Goal: Communication & Community: Answer question/provide support

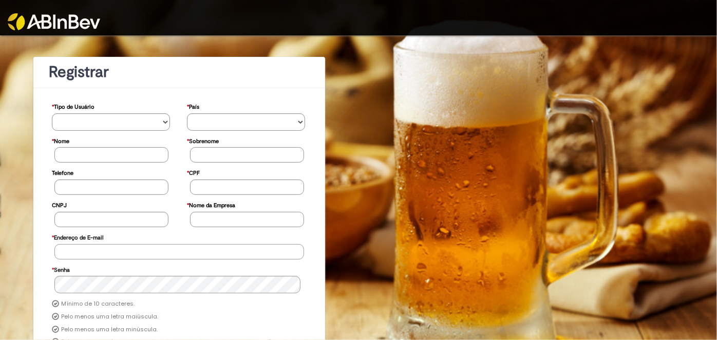
type input "**********"
click at [72, 21] on img at bounding box center [54, 21] width 92 height 17
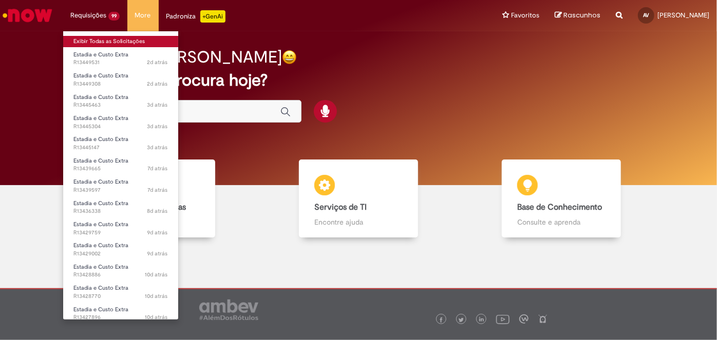
click at [103, 39] on link "Exibir Todas as Solicitações" at bounding box center [120, 41] width 115 height 11
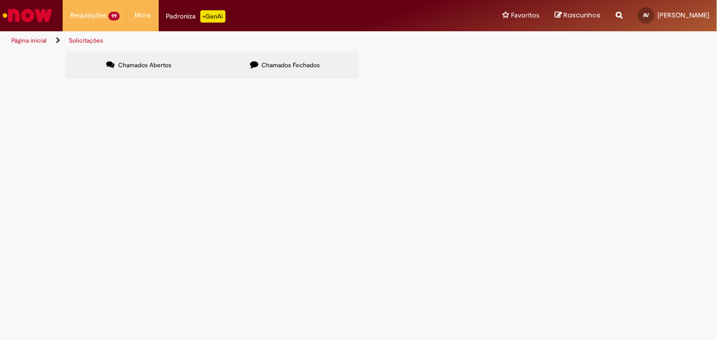
click at [0, 0] on input "Pesquisar" at bounding box center [0, 0] width 0 height 0
paste input "*********"
type input "*********"
click at [0, 0] on button "Pesquisar" at bounding box center [0, 0] width 0 height 0
click at [307, 73] on label "Chamados Fechados" at bounding box center [285, 65] width 146 height 28
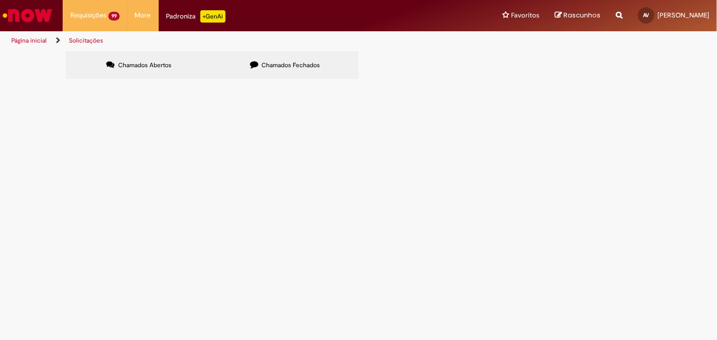
click at [0, 0] on input "Pesquisar" at bounding box center [0, 0] width 0 height 0
paste input "*********"
click at [0, 0] on button "Pesquisar" at bounding box center [0, 0] width 0 height 0
type input "*********"
click at [0, 0] on button "Pesquisar" at bounding box center [0, 0] width 0 height 0
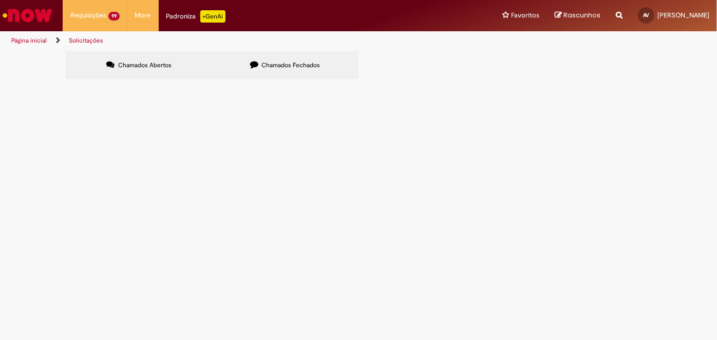
click at [0, 0] on span "Estadia e Custo Extra" at bounding box center [0, 0] width 0 height 0
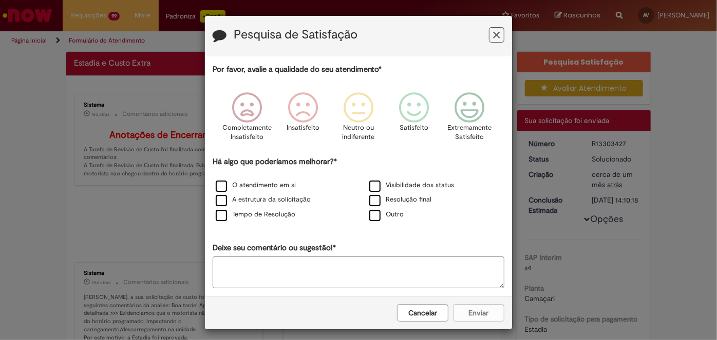
click at [432, 323] on div "Cancelar Enviar" at bounding box center [358, 312] width 307 height 33
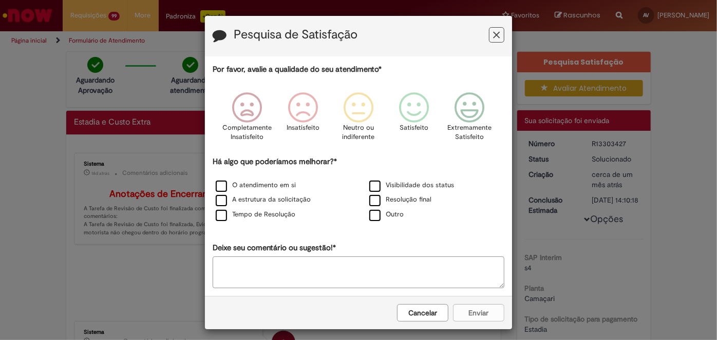
click at [431, 322] on div "Cancelar Enviar" at bounding box center [358, 312] width 307 height 33
click at [434, 312] on button "Cancelar" at bounding box center [422, 312] width 51 height 17
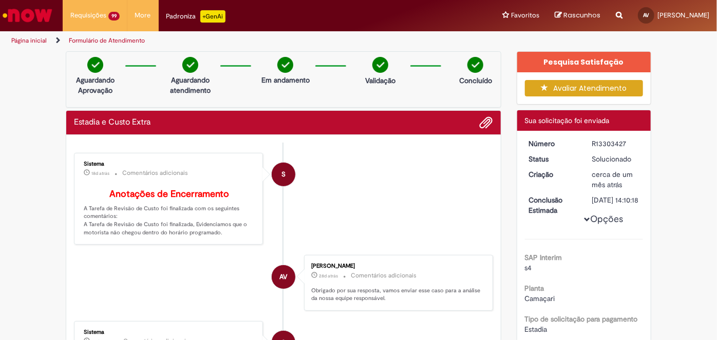
click at [49, 18] on img "Ir para a Homepage" at bounding box center [27, 15] width 53 height 21
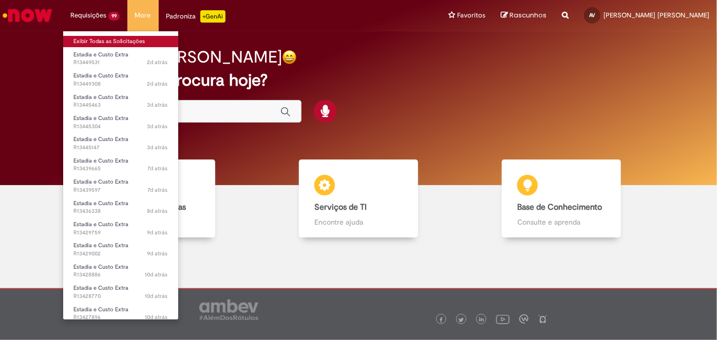
click at [106, 37] on link "Exibir Todas as Solicitações" at bounding box center [120, 41] width 115 height 11
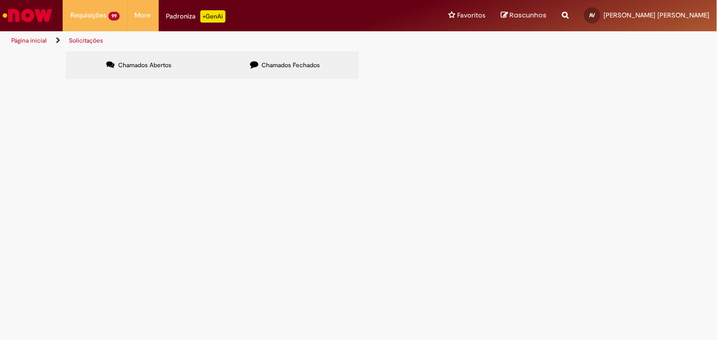
click at [316, 66] on span "Chamados Fechados" at bounding box center [291, 65] width 59 height 8
click at [0, 0] on icon at bounding box center [0, 0] width 0 height 0
drag, startPoint x: 123, startPoint y: 234, endPoint x: 75, endPoint y: 237, distance: 47.8
click at [0, 0] on td "R13359079" at bounding box center [0, 0] width 0 height 0
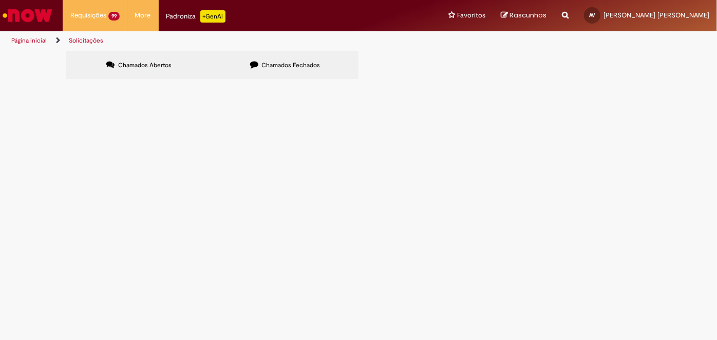
copy span "R13359079"
drag, startPoint x: 110, startPoint y: 252, endPoint x: 74, endPoint y: 256, distance: 36.2
click at [0, 0] on td "R13329825" at bounding box center [0, 0] width 0 height 0
copy span "R13329825"
click at [0, 0] on link at bounding box center [0, 0] width 0 height 0
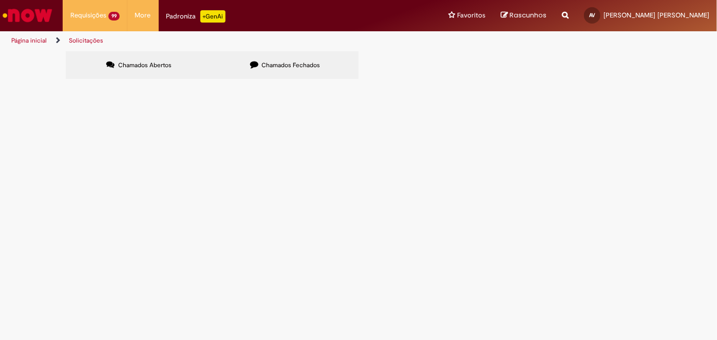
scroll to position [46, 0]
drag, startPoint x: 118, startPoint y: 154, endPoint x: 78, endPoint y: 154, distance: 39.5
click at [0, 0] on td "R12794476" at bounding box center [0, 0] width 0 height 0
copy span "R12794476"
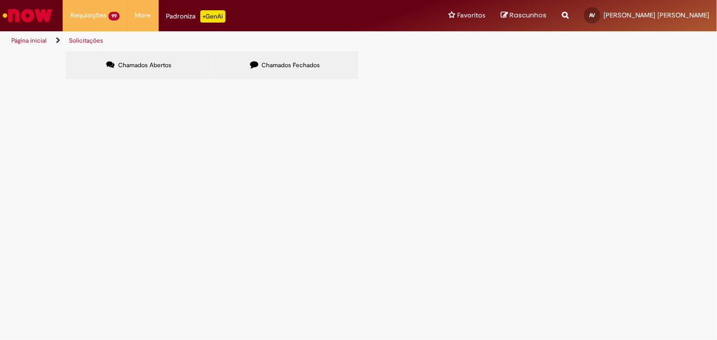
click at [0, 0] on link at bounding box center [0, 0] width 0 height 0
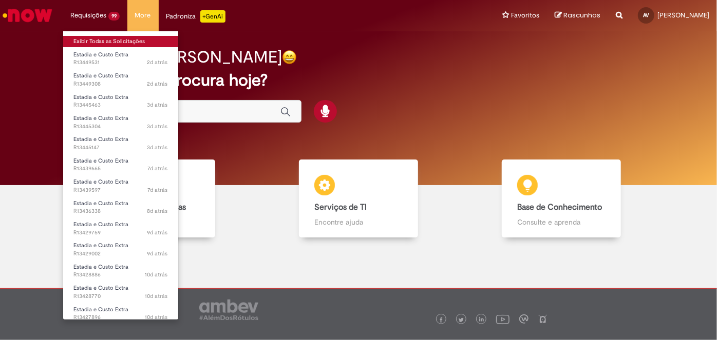
click at [111, 40] on link "Exibir Todas as Solicitações" at bounding box center [120, 41] width 115 height 11
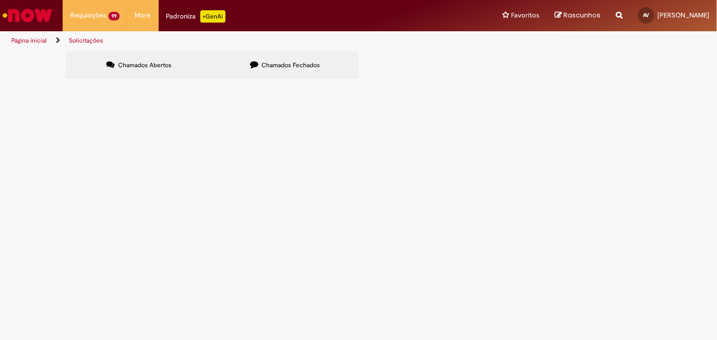
click at [303, 78] on label "Chamados Fechados" at bounding box center [285, 65] width 146 height 28
click at [0, 0] on link at bounding box center [0, 0] width 0 height 0
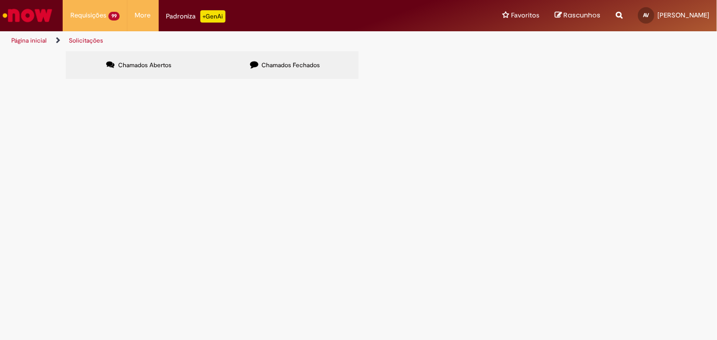
click at [0, 0] on link at bounding box center [0, 0] width 0 height 0
click at [0, 0] on icon at bounding box center [0, 0] width 0 height 0
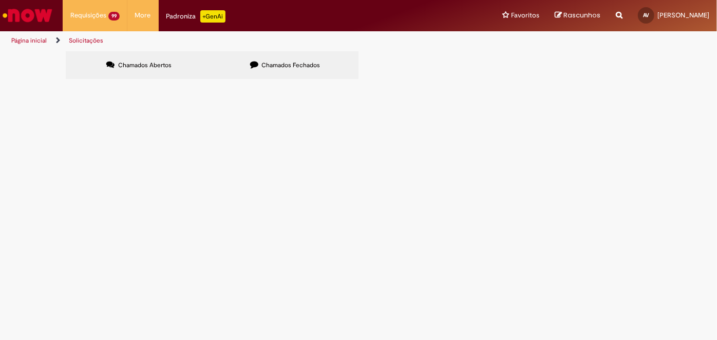
scroll to position [186, 0]
click at [0, 0] on link at bounding box center [0, 0] width 0 height 0
click at [0, 0] on icon at bounding box center [0, 0] width 0 height 0
drag, startPoint x: 115, startPoint y: 308, endPoint x: 105, endPoint y: 22, distance: 285.6
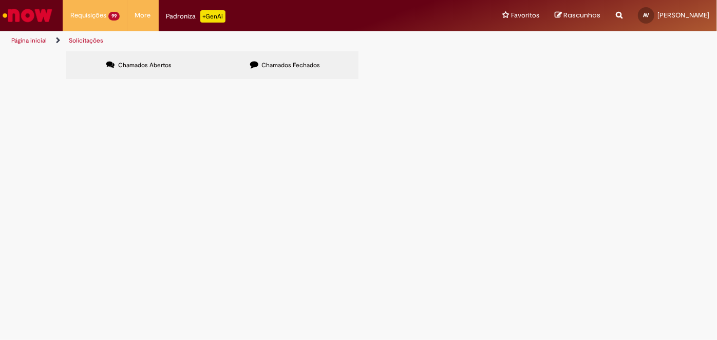
click at [0, 0] on link at bounding box center [0, 0] width 0 height 0
click at [0, 0] on icon at bounding box center [0, 0] width 0 height 0
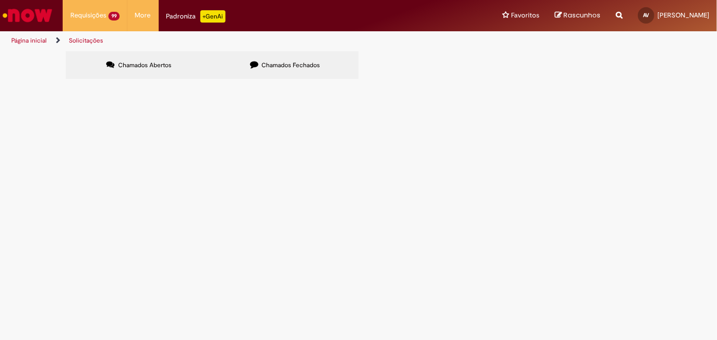
scroll to position [0, 0]
drag, startPoint x: 603, startPoint y: 198, endPoint x: 76, endPoint y: 147, distance: 529.2
click at [0, 0] on tbody "R12965994 Estadia e Custo Extra Expirado [DATE] 14:11:47 R12960112 Estadia e Cu…" at bounding box center [0, 0] width 0 height 0
copy tbody "R12965994 Estadia e Custo Extra Expirado [DATE] 14:11:47 R12960112 Estadia e Cu…"
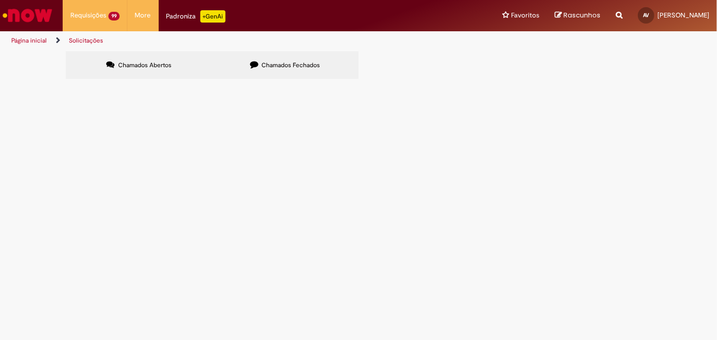
click at [0, 0] on link at bounding box center [0, 0] width 0 height 0
drag, startPoint x: 76, startPoint y: 146, endPoint x: 616, endPoint y: 283, distance: 556.6
click at [0, 0] on tbody "R12729298 Estadia e Custo Extra Solucionado [DATE] 09:36:34 R12731203 Estadia e…" at bounding box center [0, 0] width 0 height 0
copy tbody "R12729298 Estadia e Custo Extra Solucionado [DATE] 09:36:34 R12731203 Estadia e…"
click at [0, 0] on link at bounding box center [0, 0] width 0 height 0
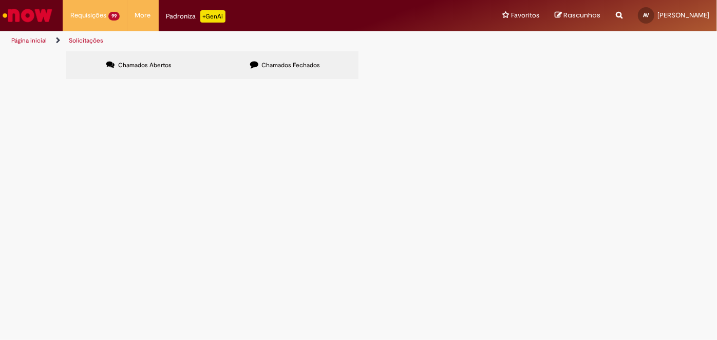
scroll to position [189, 0]
drag, startPoint x: 75, startPoint y: 147, endPoint x: 606, endPoint y: 287, distance: 549.5
click at [0, 0] on tbody "R12563995 Estadia e Custo Extra Solucionado [DATE] 14:10:58 R12563172 Estadia e…" at bounding box center [0, 0] width 0 height 0
copy tbody "R12563995 Estadia e Custo Extra Solucionado [DATE] 14:10:58 R12563172 Estadia e…"
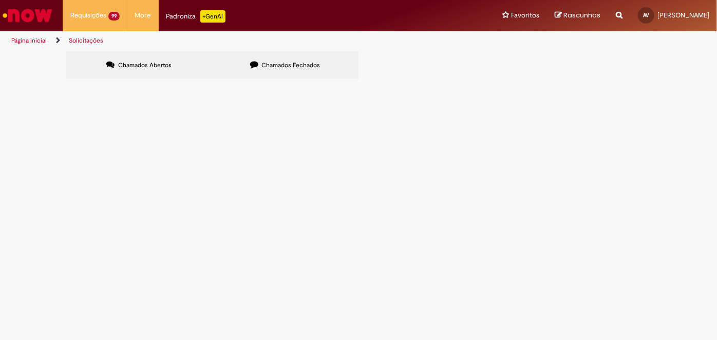
click at [0, 0] on link at bounding box center [0, 0] width 0 height 0
drag, startPoint x: 75, startPoint y: 142, endPoint x: 613, endPoint y: 285, distance: 556.6
click at [0, 0] on tbody "R12994006 Estadia e Custo Extra Solucionado [DATE] 15:36:39 R12983498 Estadia e…" at bounding box center [0, 0] width 0 height 0
copy tbody "R12994006 Estadia e Custo Extra Solucionado [DATE] 15:36:39 R12983498 Estadia e…"
click at [0, 0] on link at bounding box center [0, 0] width 0 height 0
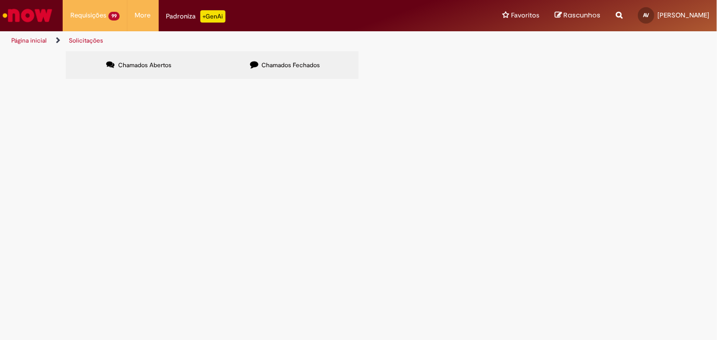
drag, startPoint x: 76, startPoint y: 145, endPoint x: 620, endPoint y: 288, distance: 561.7
click at [0, 0] on tbody "R12738529 Estadia e Custo Extra Solucionado [DATE] 10:07:47 R12695898 Estadia e…" at bounding box center [0, 0] width 0 height 0
copy tbody "R12738529 Estadia e Custo Extra Solucionado [DATE] 10:07:47 R12695898 Estadia e…"
click at [0, 0] on link at bounding box center [0, 0] width 0 height 0
drag, startPoint x: 75, startPoint y: 147, endPoint x: 633, endPoint y: 283, distance: 573.9
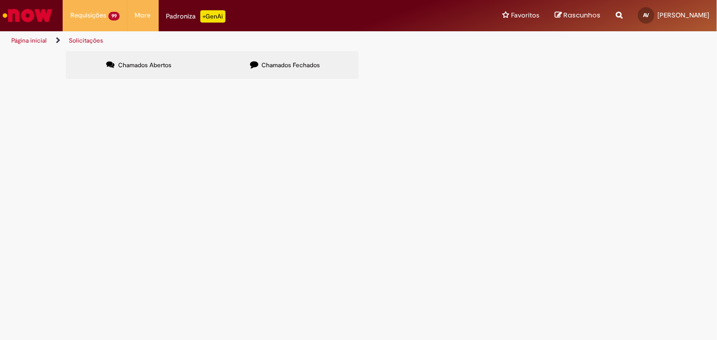
click at [0, 0] on tbody "R12995845 Estadia e Custo Extra Solucionado [DATE] 17:24:40 R13190283 Estadia e…" at bounding box center [0, 0] width 0 height 0
copy tbody "R12995845 Estadia e Custo Extra Solucionado [DATE] 17:24:40 R13190283 Estadia e…"
click at [0, 0] on link at bounding box center [0, 0] width 0 height 0
drag, startPoint x: 75, startPoint y: 148, endPoint x: 610, endPoint y: 289, distance: 553.0
click at [0, 0] on tbody "R12856053 Estadia e Custo Extra Solucionado [DATE] 16:17:33 R12855837 Estadia e…" at bounding box center [0, 0] width 0 height 0
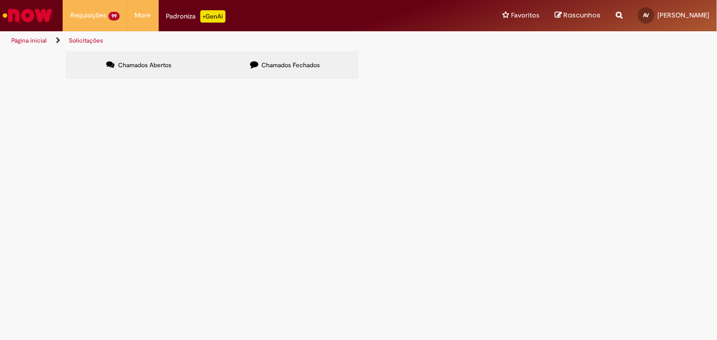
copy tbody "R12856053 Estadia e Custo Extra Solucionado [DATE] 16:17:33 R12855837 Estadia e…"
click at [0, 0] on link at bounding box center [0, 0] width 0 height 0
drag, startPoint x: 74, startPoint y: 145, endPoint x: 603, endPoint y: 283, distance: 546.4
click at [0, 0] on tbody "R13121864 Estadia e Custo Extra Solucionado [DATE] 13:36:00 R13121594 Estadia e…" at bounding box center [0, 0] width 0 height 0
copy tbody "R13121864 Estadia e Custo Extra Solucionado [DATE] 13:36:00 R13121594 Estadia e…"
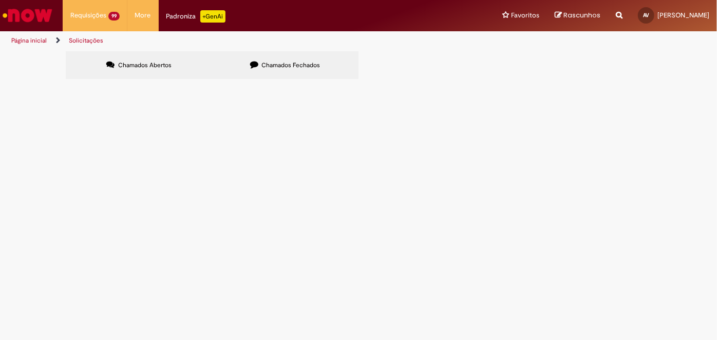
click at [0, 0] on link at bounding box center [0, 0] width 0 height 0
drag, startPoint x: 75, startPoint y: 146, endPoint x: 617, endPoint y: 277, distance: 557.2
click at [0, 0] on tbody "R12804766 Estadia e Custo Extra Solucionado [DATE] 17:00:32 R12826814 Estadia e…" at bounding box center [0, 0] width 0 height 0
copy tbody "R12804766 Estadia e Custo Extra Solucionado [DATE] 17:00:32 R12826814 Estadia e…"
click at [0, 0] on icon at bounding box center [0, 0] width 0 height 0
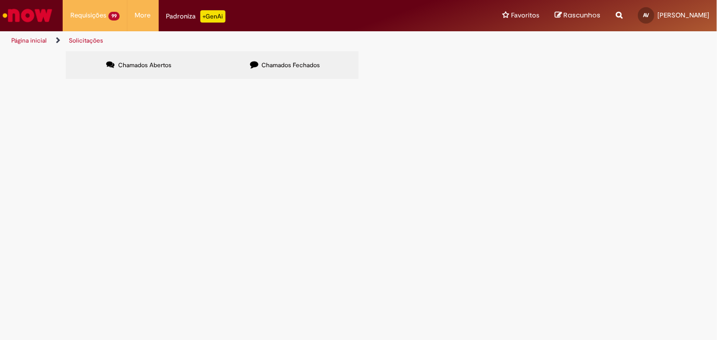
drag, startPoint x: 76, startPoint y: 145, endPoint x: 610, endPoint y: 291, distance: 553.8
click at [0, 0] on tbody "R13220782 Estadia e Custo Extra Solucionado [DATE] 10:20:07 R13087251 Estadia e…" at bounding box center [0, 0] width 0 height 0
copy tbody "R13220782 Estadia e Custo Extra Solucionado [DATE] 10:20:07 R13087251 Estadia e…"
drag, startPoint x: 92, startPoint y: 311, endPoint x: 94, endPoint y: 268, distance: 42.7
click at [0, 0] on link at bounding box center [0, 0] width 0 height 0
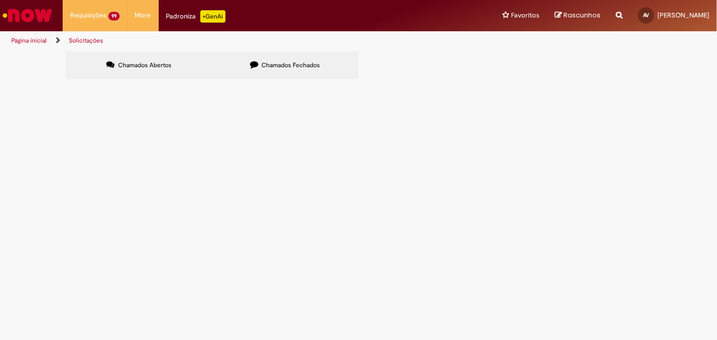
drag, startPoint x: 73, startPoint y: 147, endPoint x: 645, endPoint y: 287, distance: 588.8
click at [0, 0] on section "Itens solicitados Exportar como PDF Exportar como Excel Exportar como CSV Itens…" at bounding box center [0, 0] width 0 height 0
click at [0, 0] on link at bounding box center [0, 0] width 0 height 0
drag, startPoint x: 74, startPoint y: 147, endPoint x: 611, endPoint y: 321, distance: 564.8
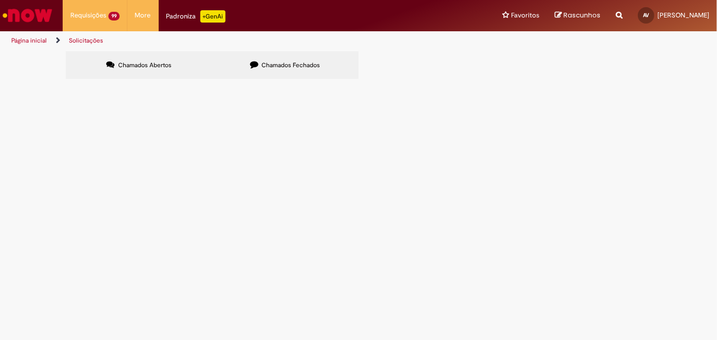
click at [0, 0] on tbody "R13458149 Estadia e Custo Extra Cancelado [DATE] 14:23:12 R13449199 Estadia e C…" at bounding box center [0, 0] width 0 height 0
drag, startPoint x: 33, startPoint y: 162, endPoint x: 79, endPoint y: 163, distance: 46.2
click at [33, 82] on div "Chamados Abertos Chamados Fechados Itens solicitados Exportar como PDF Exportar…" at bounding box center [358, 66] width 717 height 31
drag, startPoint x: 71, startPoint y: 146, endPoint x: 421, endPoint y: 317, distance: 390.1
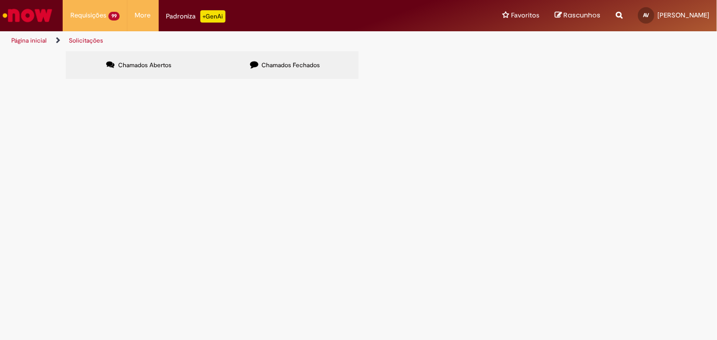
click at [0, 0] on section "Itens solicitados Exportar como PDF Exportar como Excel Exportar como CSV Itens…" at bounding box center [0, 0] width 0 height 0
click at [27, 82] on div "Chamados Abertos Chamados Fechados Itens solicitados Exportar como PDF Exportar…" at bounding box center [358, 66] width 717 height 31
drag, startPoint x: 76, startPoint y: 146, endPoint x: 630, endPoint y: 282, distance: 570.5
click at [0, 0] on tbody "R13458149 Estadia e Custo Extra Cancelado [DATE] 14:23:12 R13449199 Estadia e C…" at bounding box center [0, 0] width 0 height 0
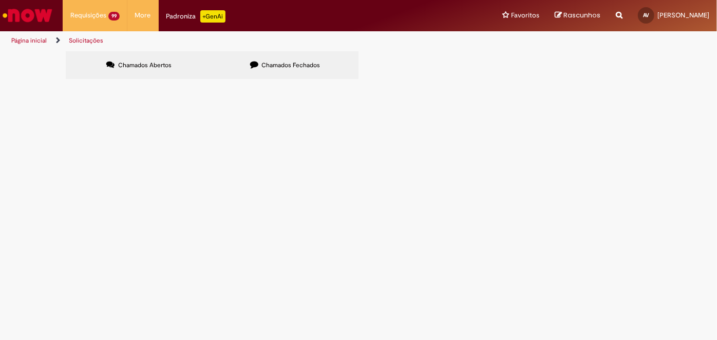
scroll to position [0, 0]
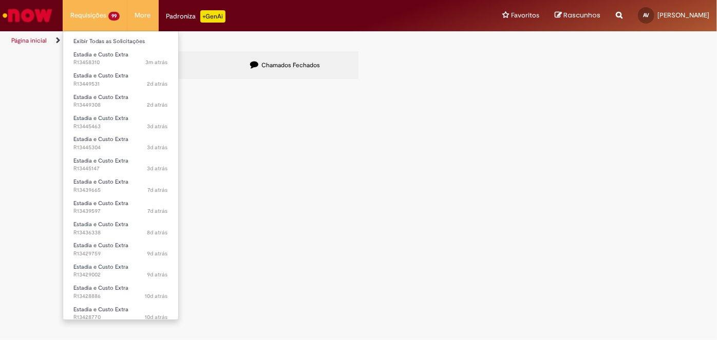
click at [114, 17] on li "Requisições 99 Exibir Todas as Solicitações Estadia e Custo Extra 3m atrás 3 mi…" at bounding box center [95, 15] width 65 height 31
click at [116, 39] on link "Exibir Todas as Solicitações" at bounding box center [120, 41] width 115 height 11
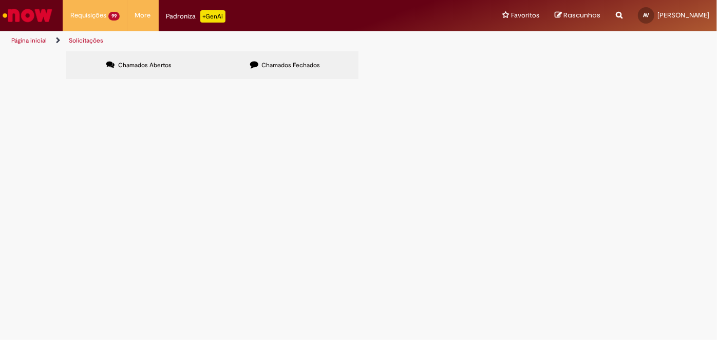
click at [0, 0] on input "Pesquisar" at bounding box center [0, 0] width 0 height 0
paste input "*********"
type input "*********"
click at [0, 0] on button "Pesquisar" at bounding box center [0, 0] width 0 height 0
click at [212, 48] on ul "Página inicial Solicitações" at bounding box center [239, 40] width 463 height 19
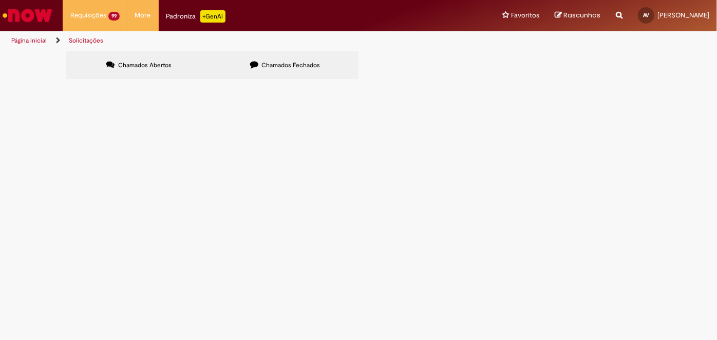
click at [280, 66] on span "Chamados Fechados" at bounding box center [291, 65] width 59 height 8
click at [74, 53] on label "Chamados Abertos" at bounding box center [139, 65] width 146 height 28
click at [0, 0] on input "Pesquisar" at bounding box center [0, 0] width 0 height 0
paste input "*********"
type input "*********"
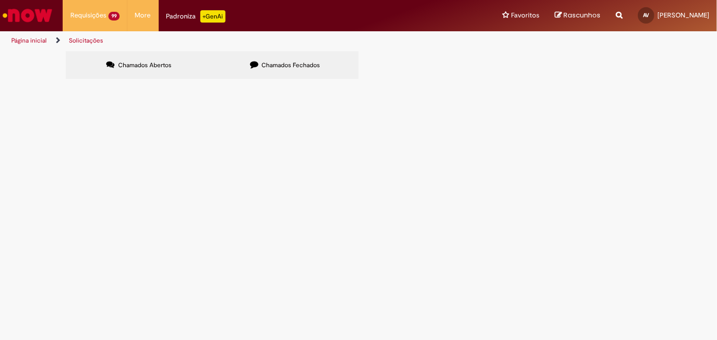
click at [0, 0] on button "Pesquisar" at bounding box center [0, 0] width 0 height 0
click at [0, 0] on span "Aberto" at bounding box center [0, 0] width 0 height 0
click at [0, 0] on td "Aberto" at bounding box center [0, 0] width 0 height 0
click at [0, 0] on span "Aberto" at bounding box center [0, 0] width 0 height 0
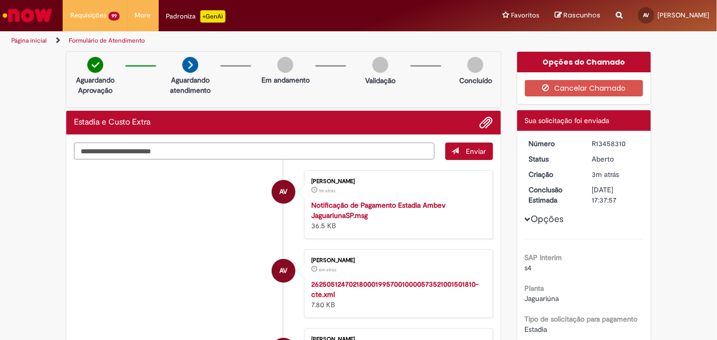
click at [295, 150] on textarea "Digite sua mensagem aqui..." at bounding box center [254, 151] width 360 height 17
type textarea "*"
type textarea "**********"
click at [458, 143] on button "Enviar" at bounding box center [469, 151] width 48 height 17
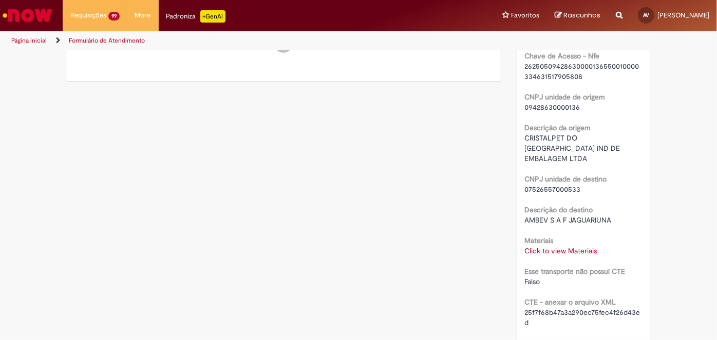
scroll to position [606, 0]
